Goal: Task Accomplishment & Management: Manage account settings

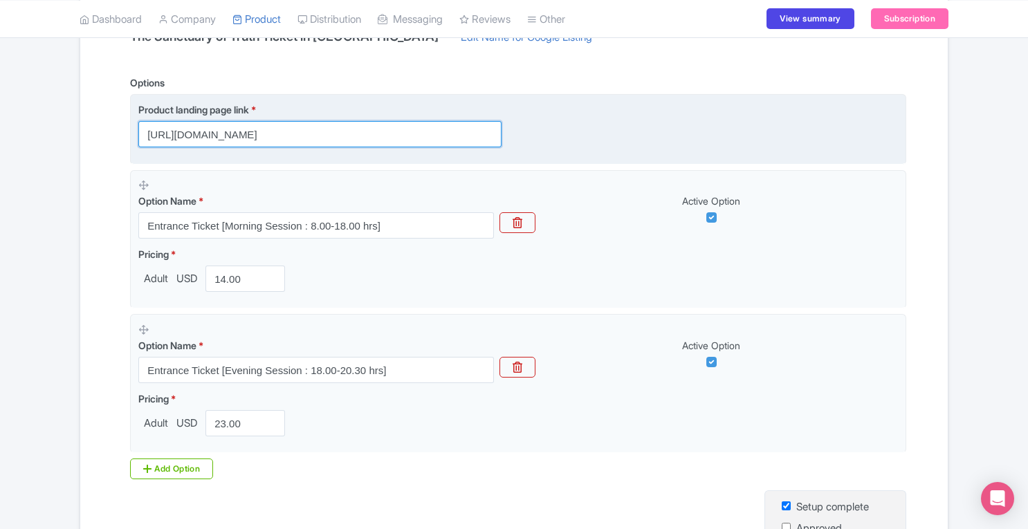
scroll to position [0, 44]
drag, startPoint x: 147, startPoint y: 131, endPoint x: 549, endPoint y: 144, distance: 402.9
click at [549, 144] on div "Product landing page link * [URL][DOMAIN_NAME]" at bounding box center [518, 124] width 760 height 45
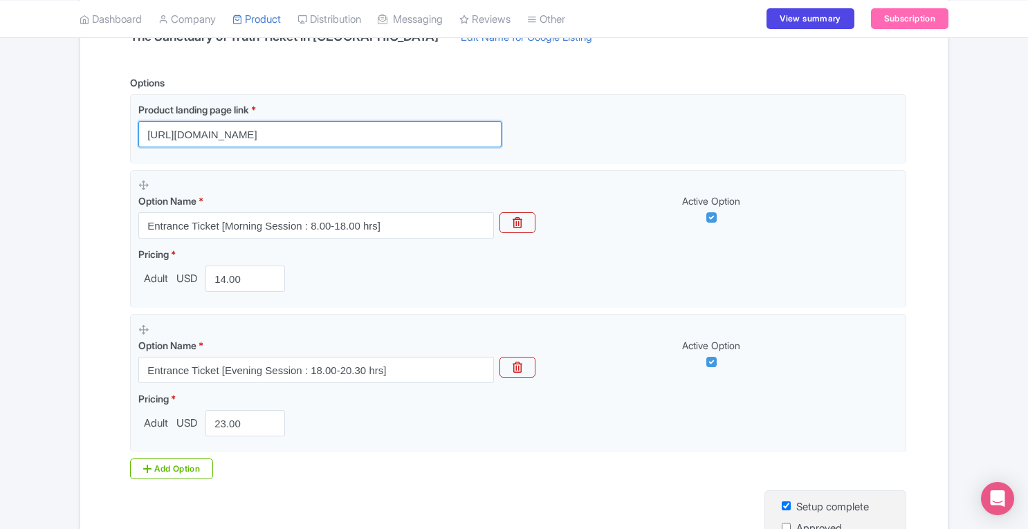
scroll to position [453, 0]
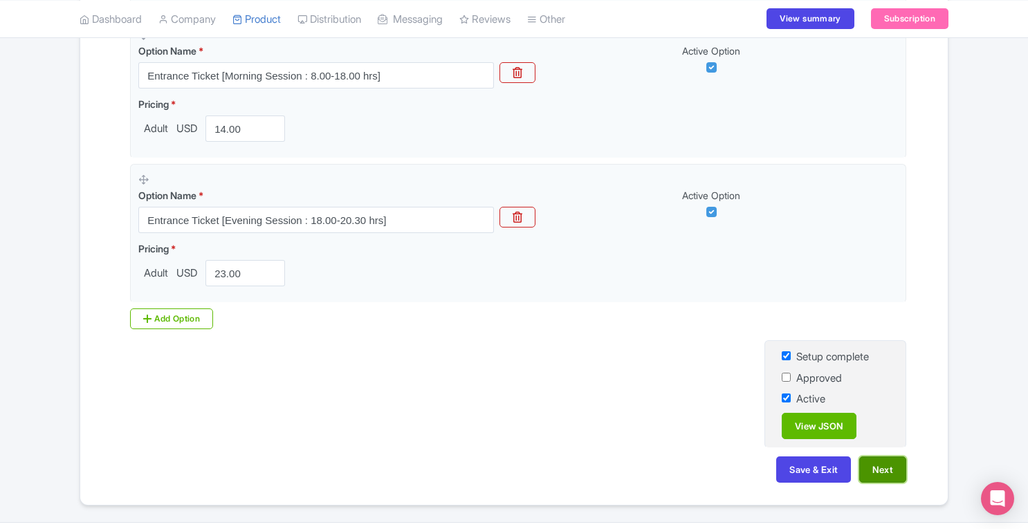
click at [887, 466] on button "Next" at bounding box center [882, 470] width 47 height 26
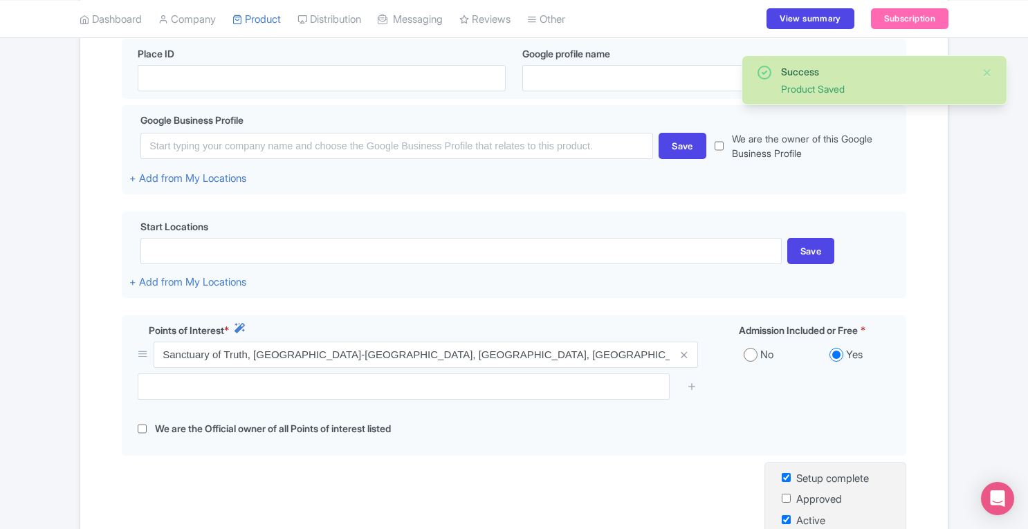
scroll to position [473, 0]
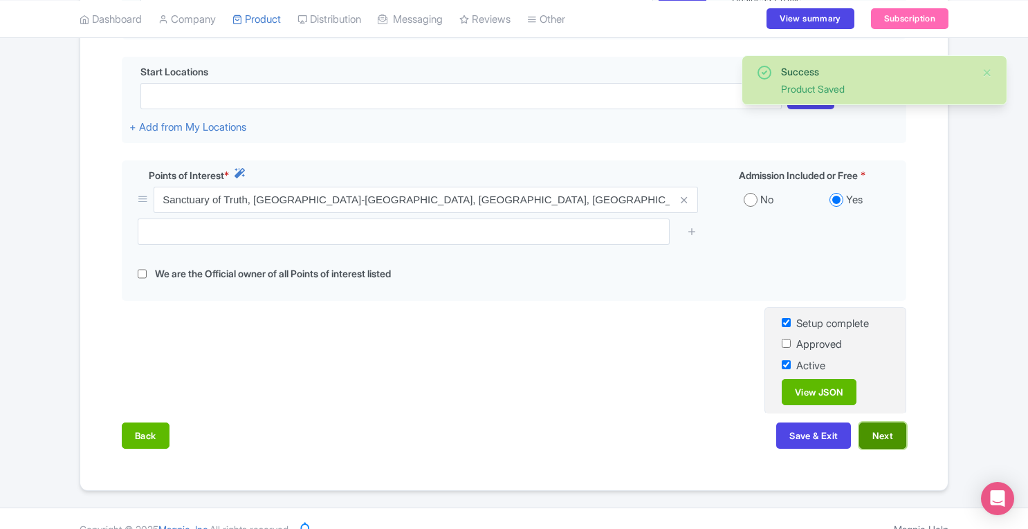
click at [881, 442] on button "Next" at bounding box center [882, 436] width 47 height 26
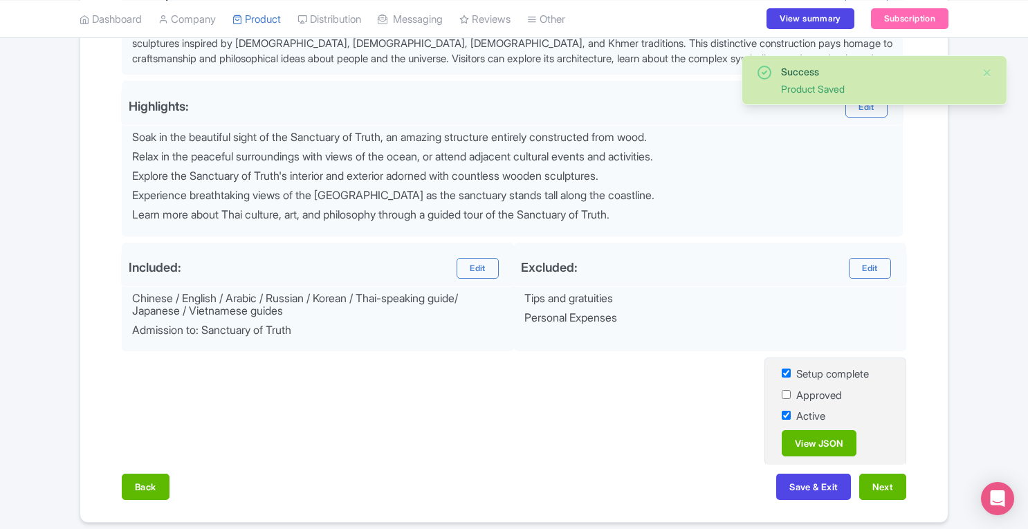
scroll to position [502, 0]
click at [887, 484] on button "Next" at bounding box center [882, 486] width 47 height 26
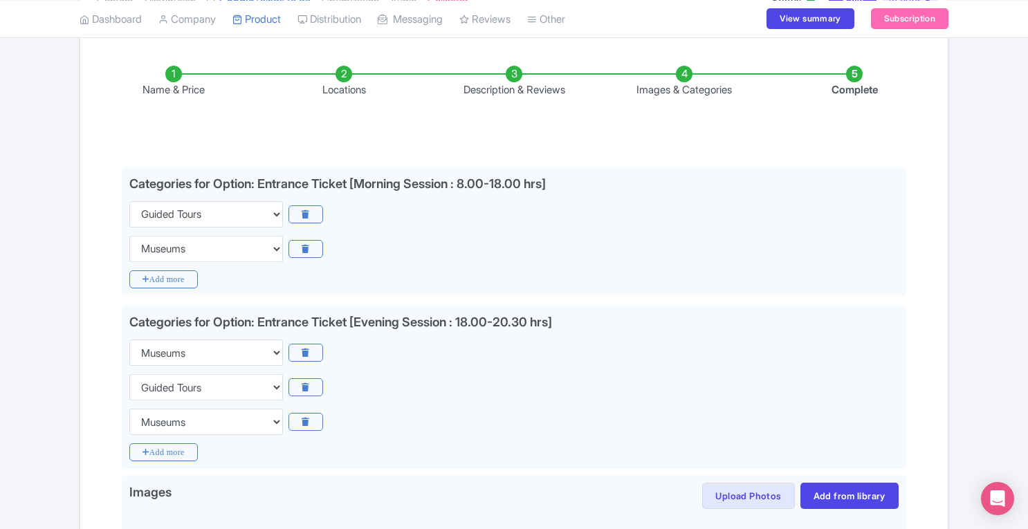
scroll to position [0, 0]
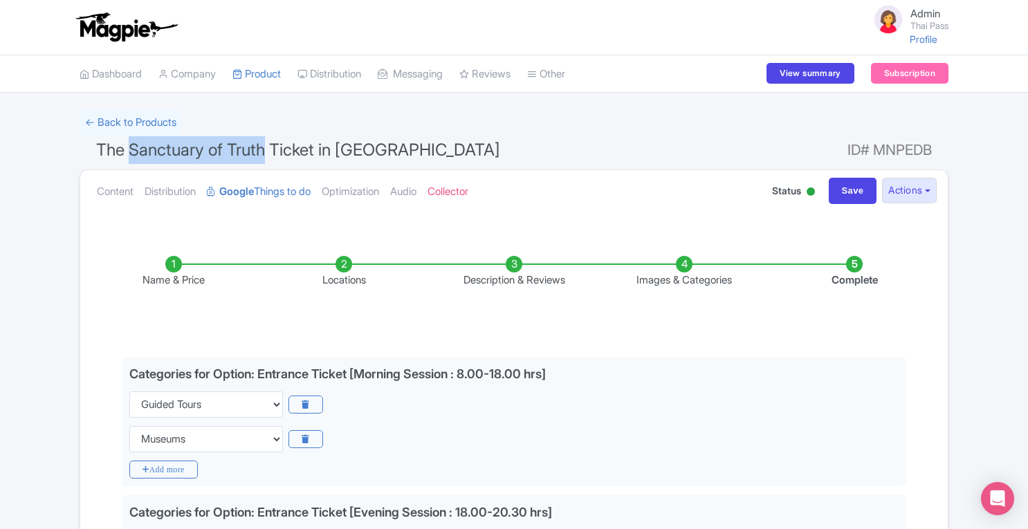
drag, startPoint x: 130, startPoint y: 147, endPoint x: 268, endPoint y: 140, distance: 137.8
click at [268, 140] on span "The Sanctuary of Truth Ticket in [GEOGRAPHIC_DATA]" at bounding box center [298, 150] width 404 height 20
